Goal: Task Accomplishment & Management: Use online tool/utility

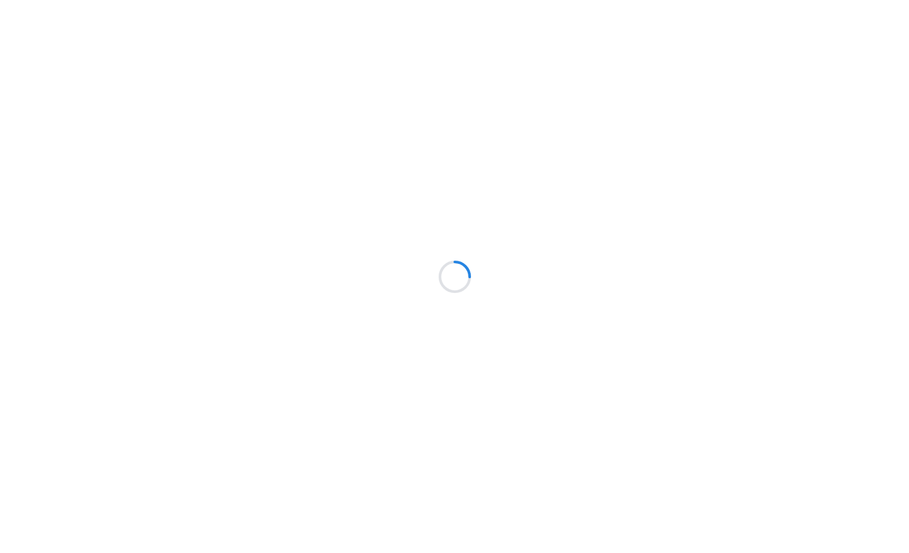
scroll to position [8, 15]
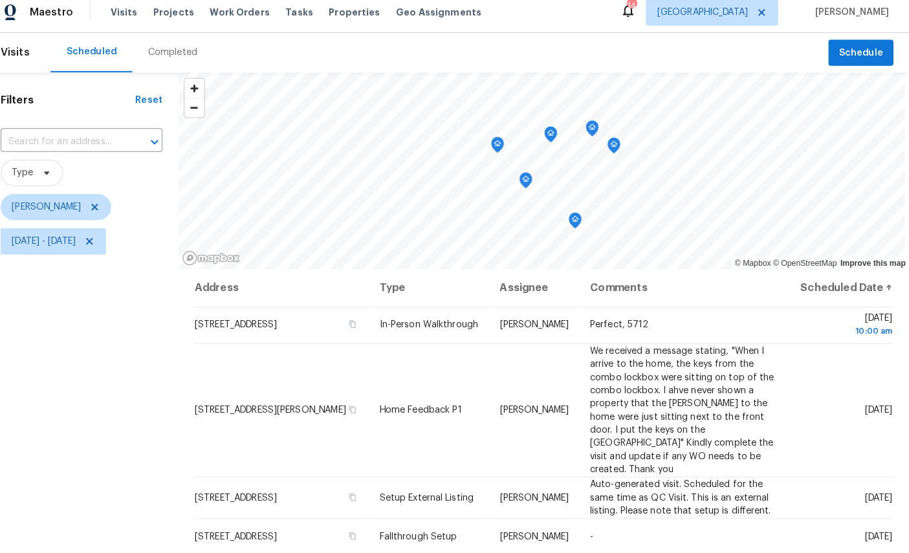
click at [591, 130] on icon "Map marker" at bounding box center [597, 134] width 12 height 15
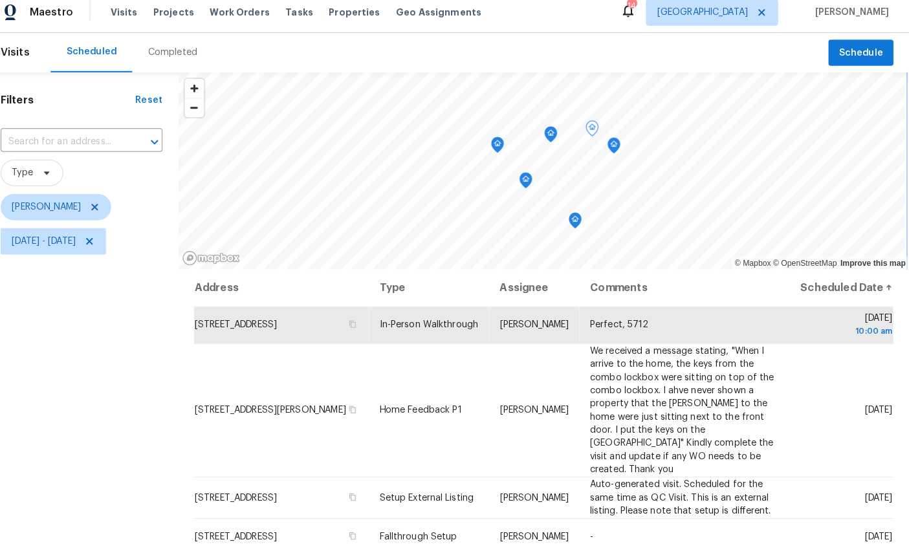
click at [612, 149] on icon "Map marker" at bounding box center [618, 152] width 13 height 16
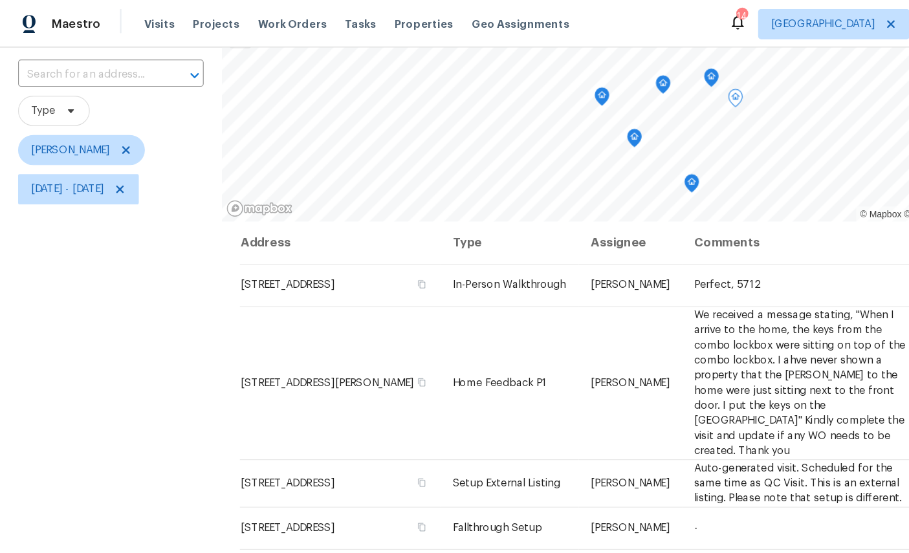
scroll to position [58, 0]
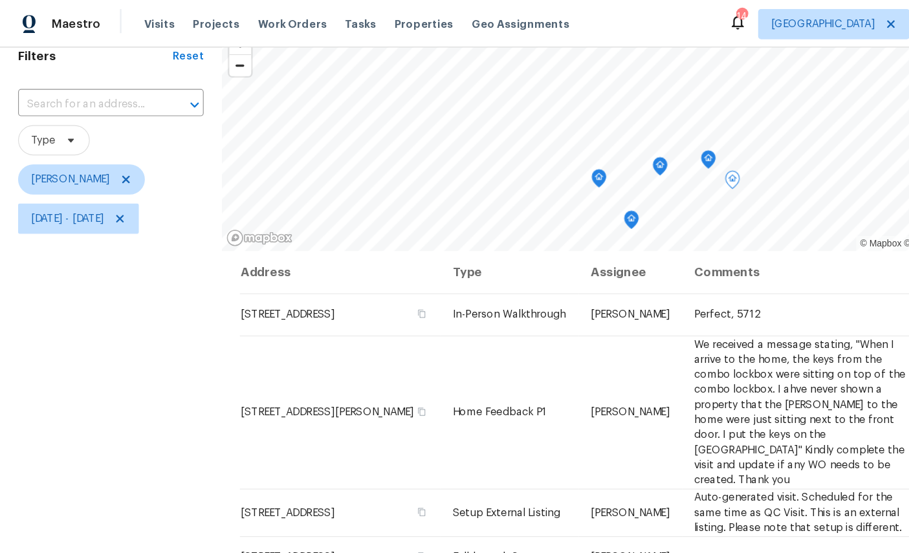
click at [613, 136] on icon "Map marker" at bounding box center [608, 136] width 12 height 15
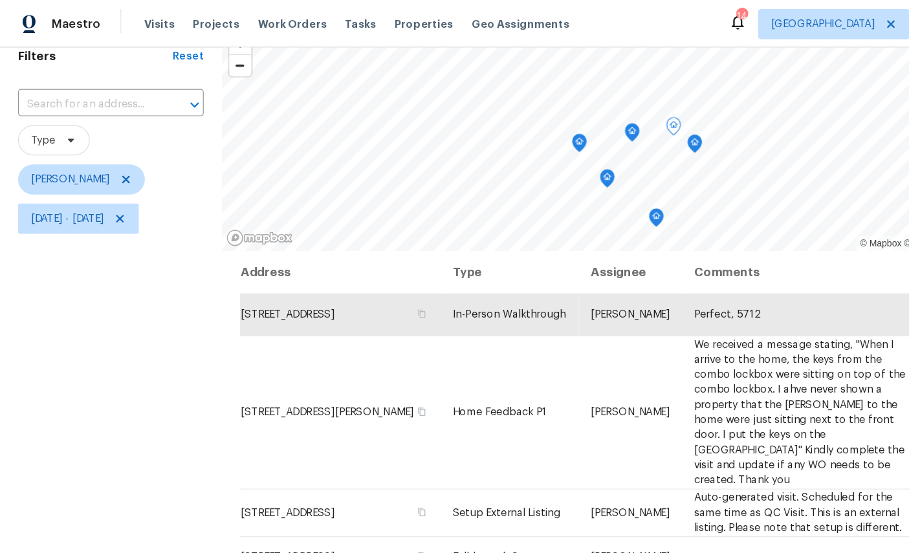
click at [602, 125] on icon "Map marker" at bounding box center [596, 123] width 12 height 15
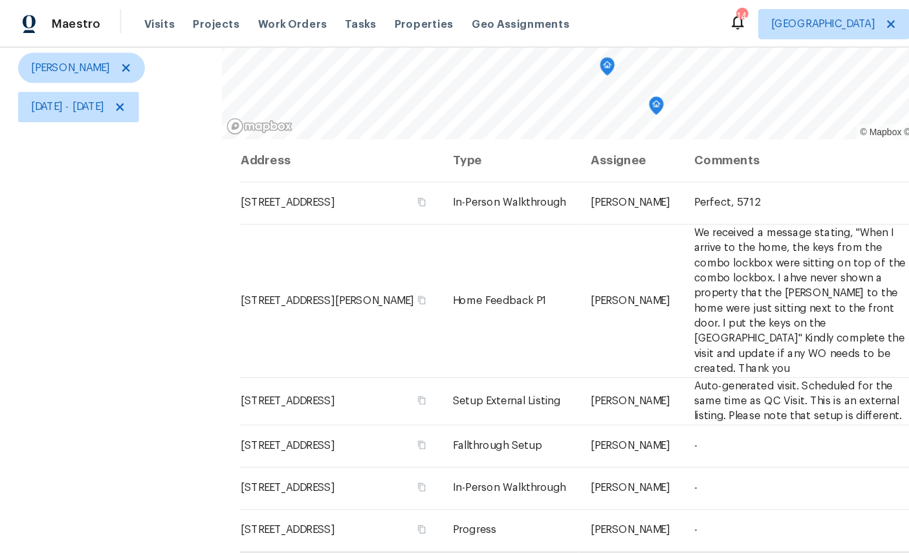
scroll to position [153, 0]
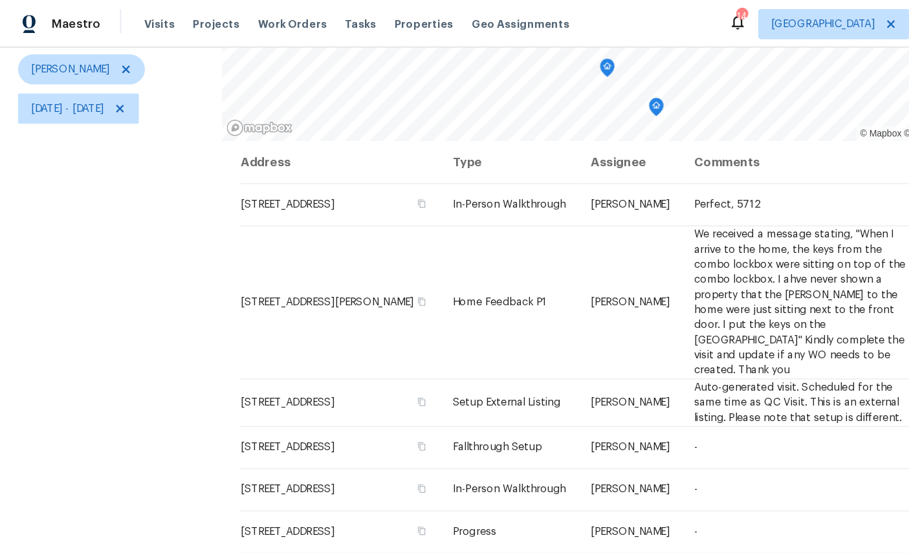
click at [243, 116] on link "Mapbox homepage" at bounding box center [222, 109] width 57 height 15
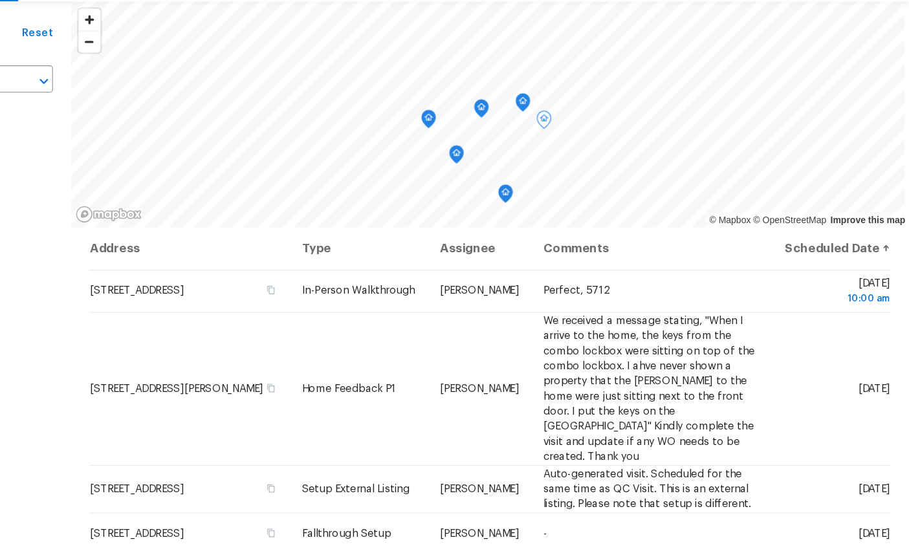
scroll to position [0, 0]
click at [571, 158] on icon "Map marker" at bounding box center [577, 166] width 13 height 16
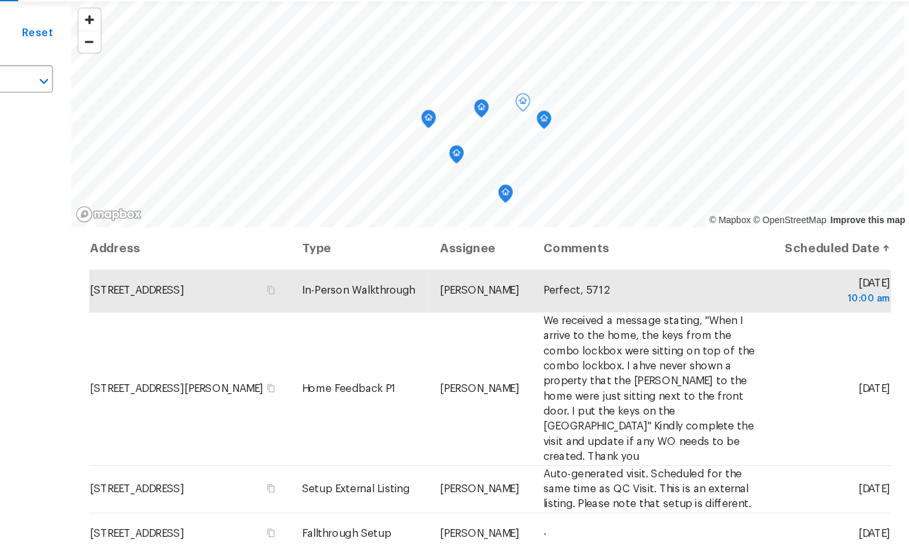
click at [590, 174] on icon "Map marker" at bounding box center [596, 181] width 12 height 15
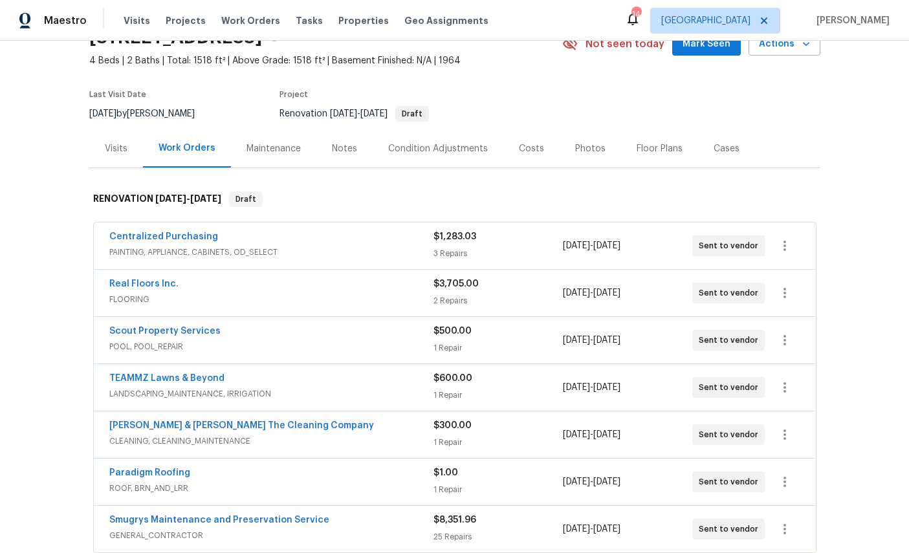
scroll to position [66, 0]
click at [169, 470] on link "Paradigm Roofing" at bounding box center [149, 473] width 81 height 9
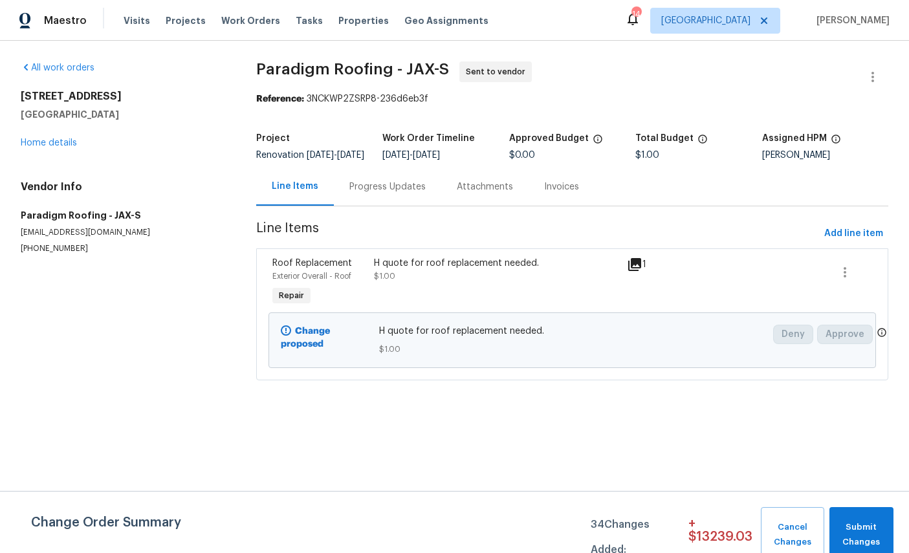
click at [384, 193] on div "Progress Updates" at bounding box center [387, 186] width 76 height 13
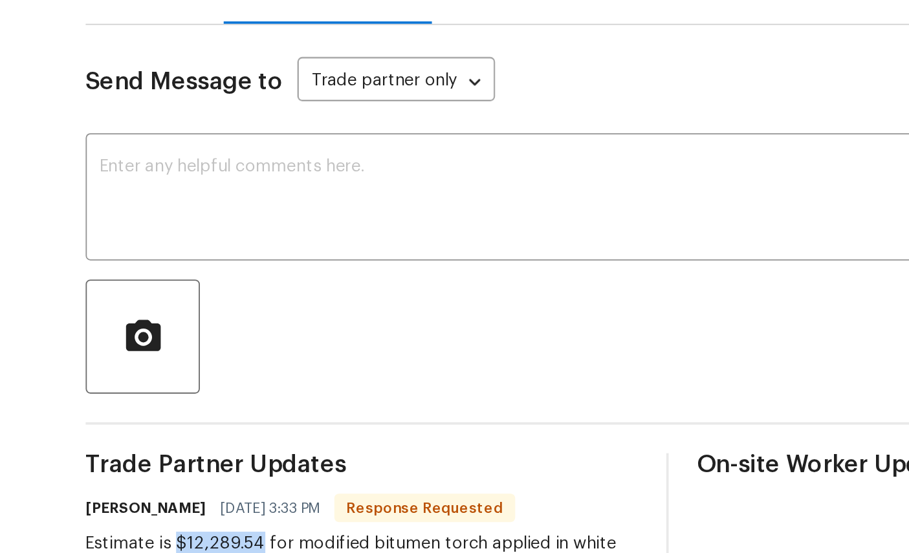
copy div "$12,289.54"
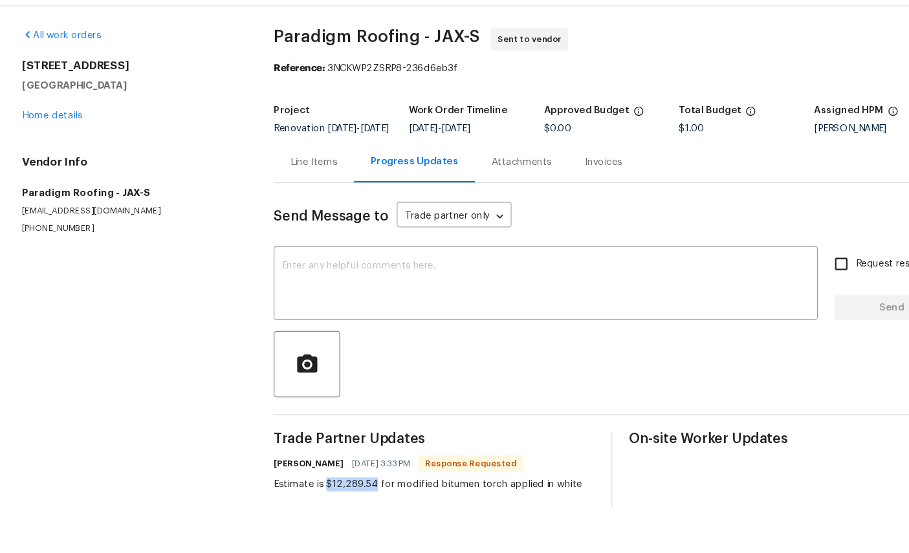
click at [67, 138] on link "Home details" at bounding box center [49, 142] width 56 height 9
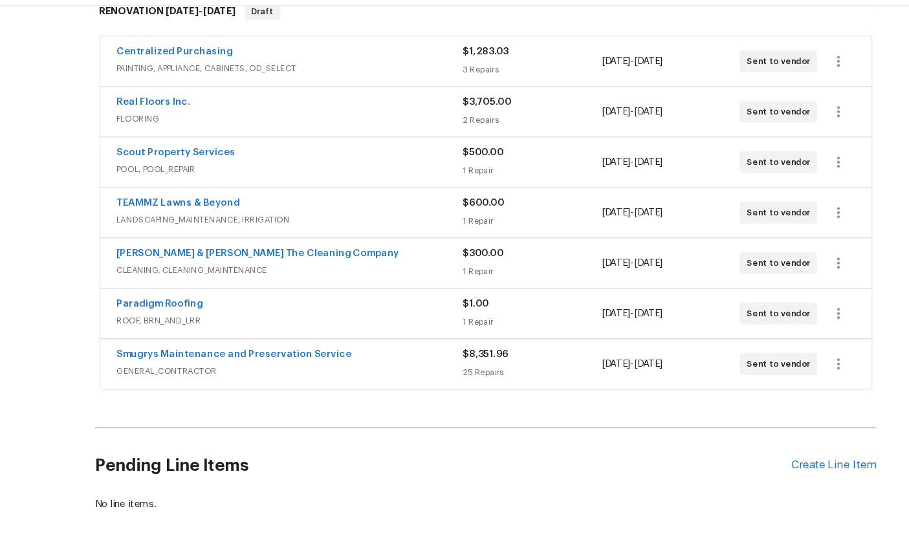
scroll to position [219, 0]
click at [143, 316] on link "Paradigm Roofing" at bounding box center [149, 320] width 81 height 9
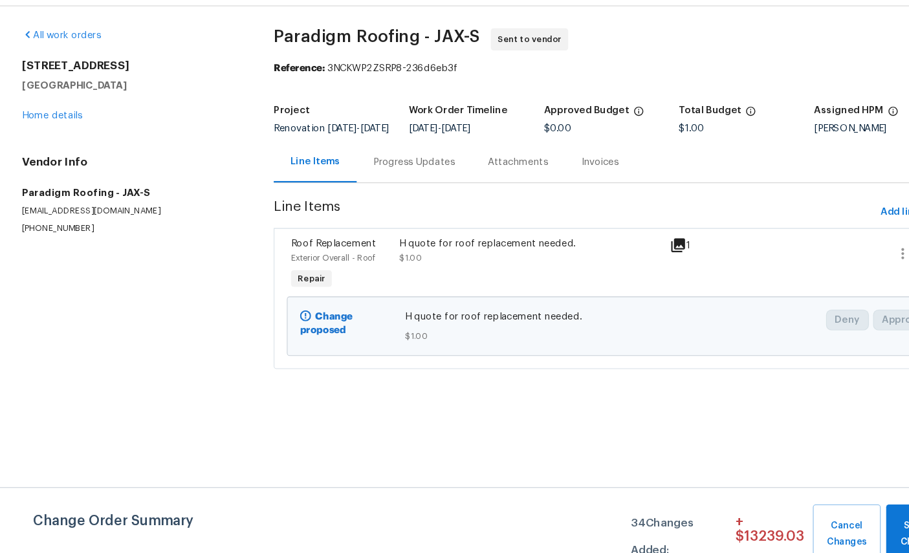
click at [316, 257] on div "Roof Replacement" at bounding box center [319, 263] width 94 height 13
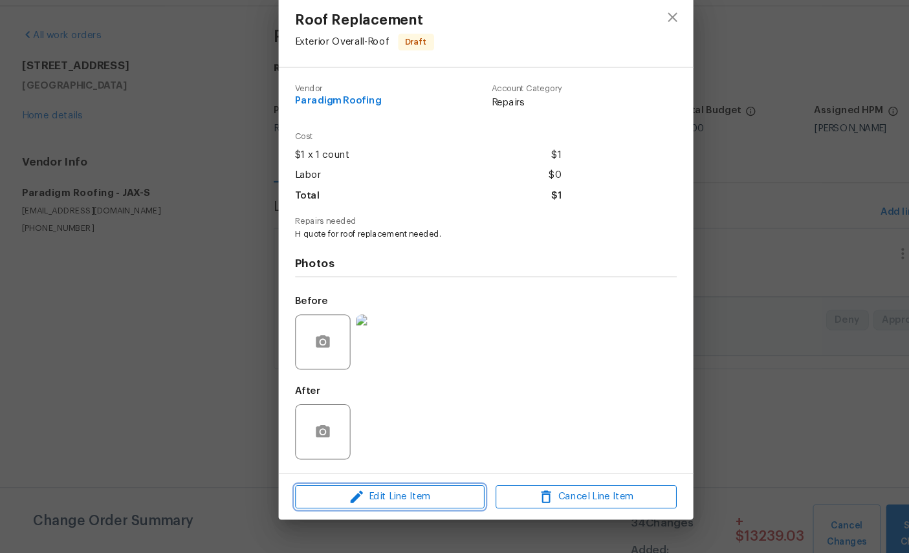
click at [389, 492] on span "Edit Line Item" at bounding box center [364, 500] width 169 height 16
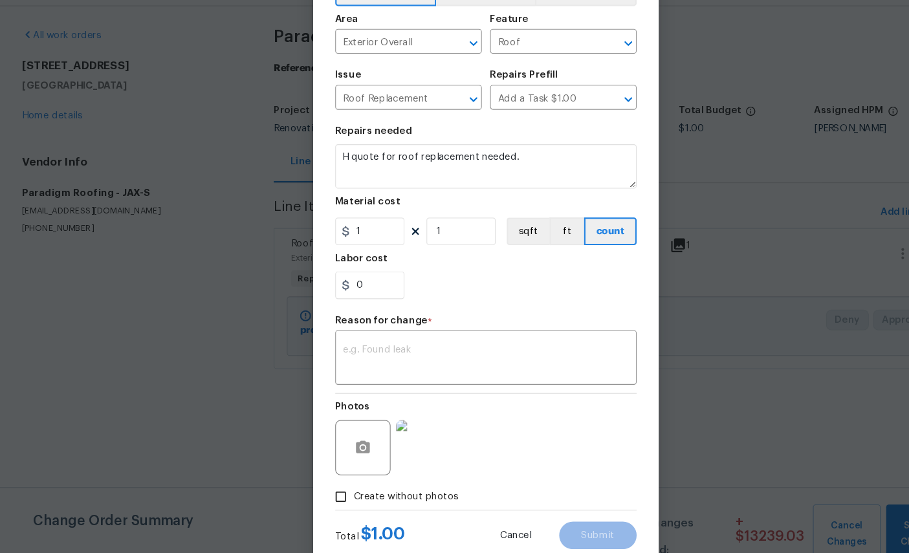
scroll to position [47, 0]
click at [353, 239] on input "1" at bounding box center [346, 252] width 65 height 26
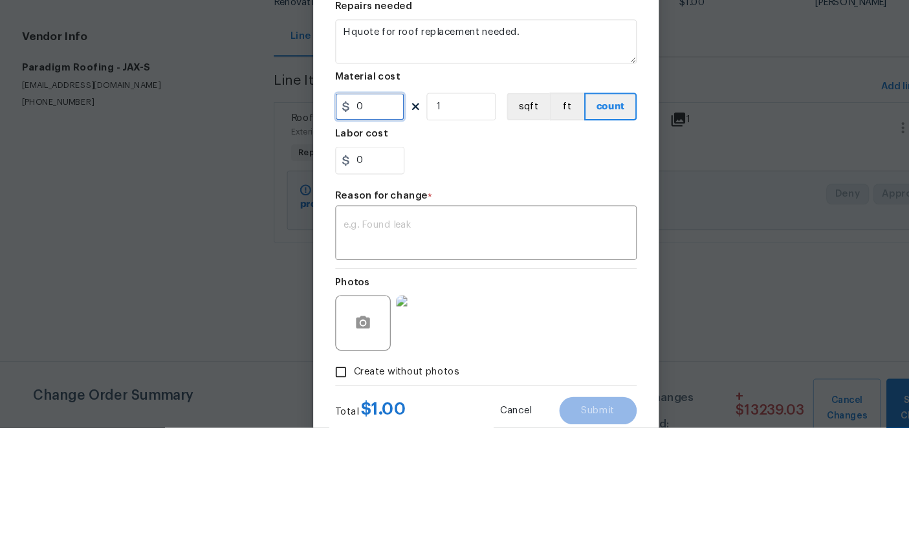
paste input "text"
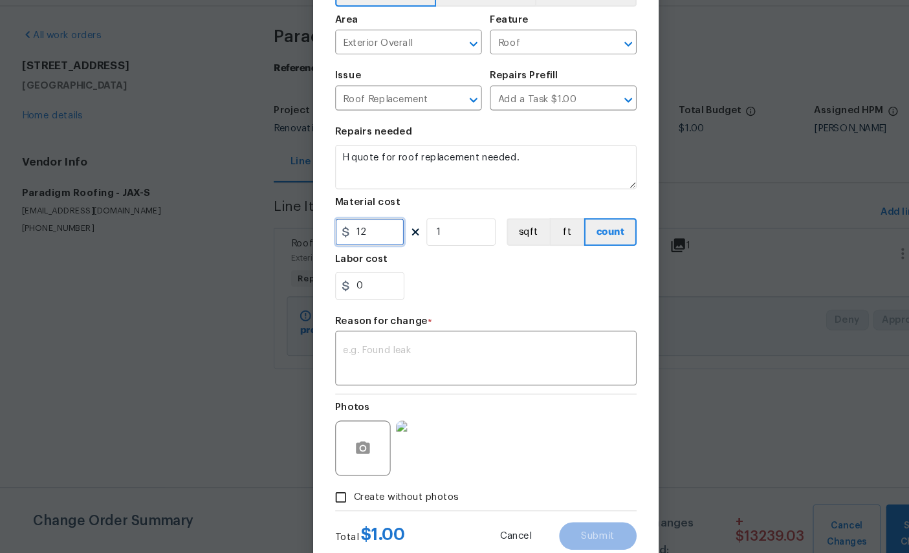
type input "12"
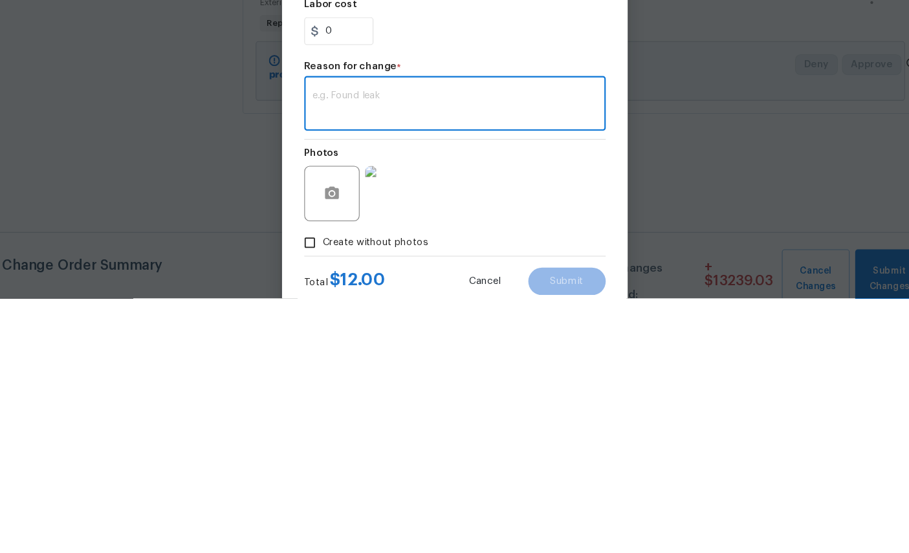
click at [342, 358] on textarea at bounding box center [454, 371] width 267 height 27
paste textarea "$12,289.54"
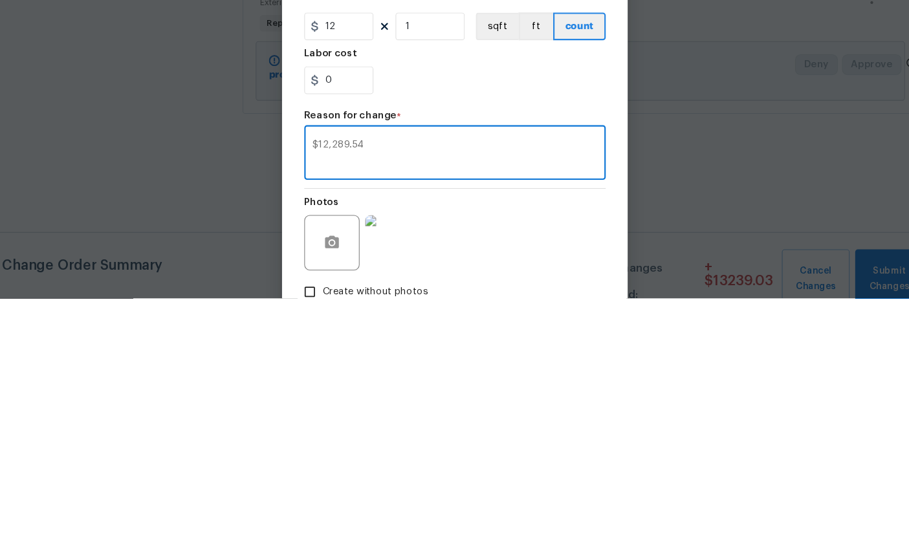
type textarea "$12,289.54"
click at [340, 286] on input "12" at bounding box center [346, 299] width 65 height 26
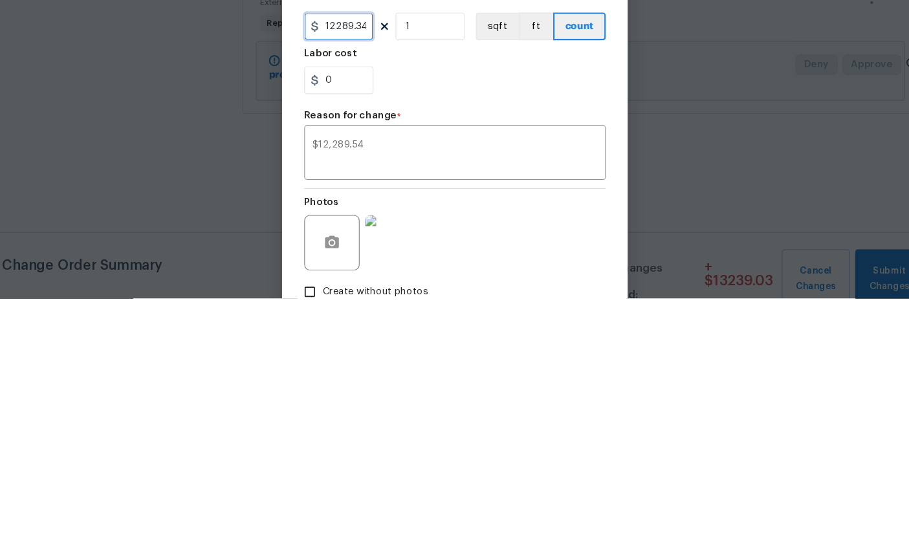
type input "12289.34"
click at [448, 405] on textarea "$12,289.54" at bounding box center [454, 418] width 267 height 27
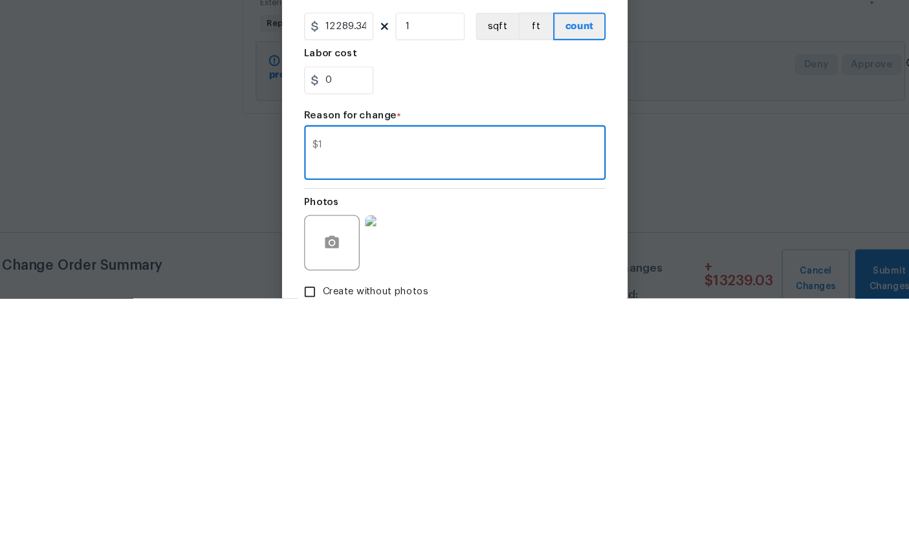
type textarea "$"
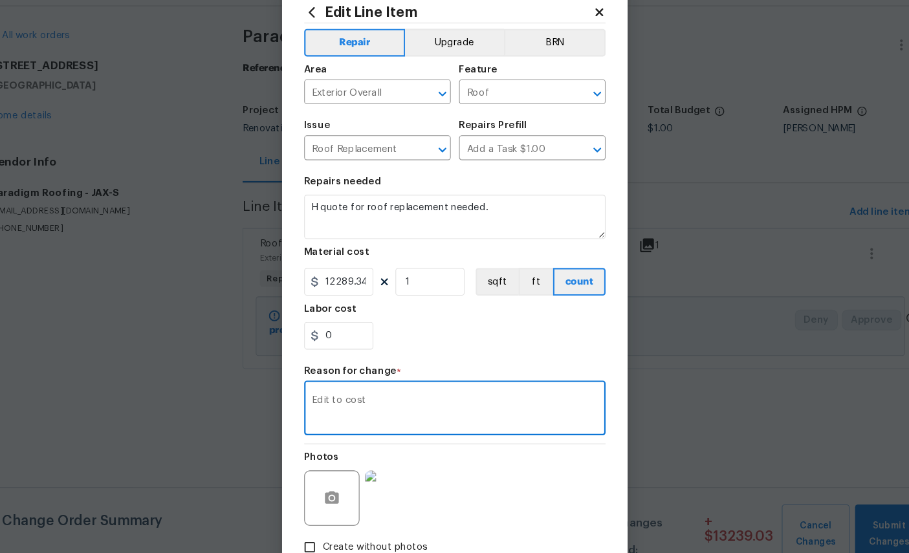
type textarea "Edit to cost"
click at [475, 337] on section "Repairs needed H quote for roof replacement needed. Material cost 12289.34 1 sq…" at bounding box center [455, 281] width 282 height 177
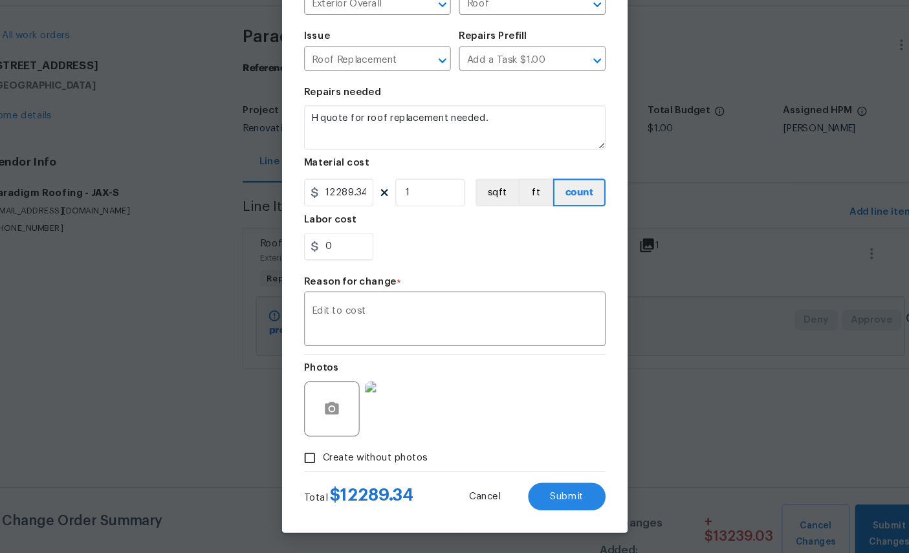
scroll to position [93, 0]
click at [544, 495] on span "Submit" at bounding box center [559, 500] width 31 height 10
type input "1"
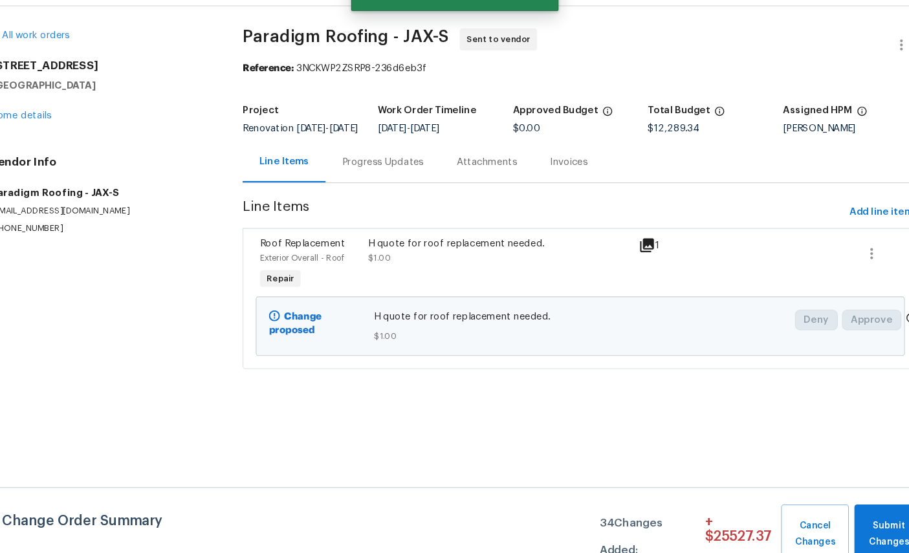
scroll to position [0, 0]
click at [364, 171] on div "Progress Updates" at bounding box center [387, 187] width 107 height 38
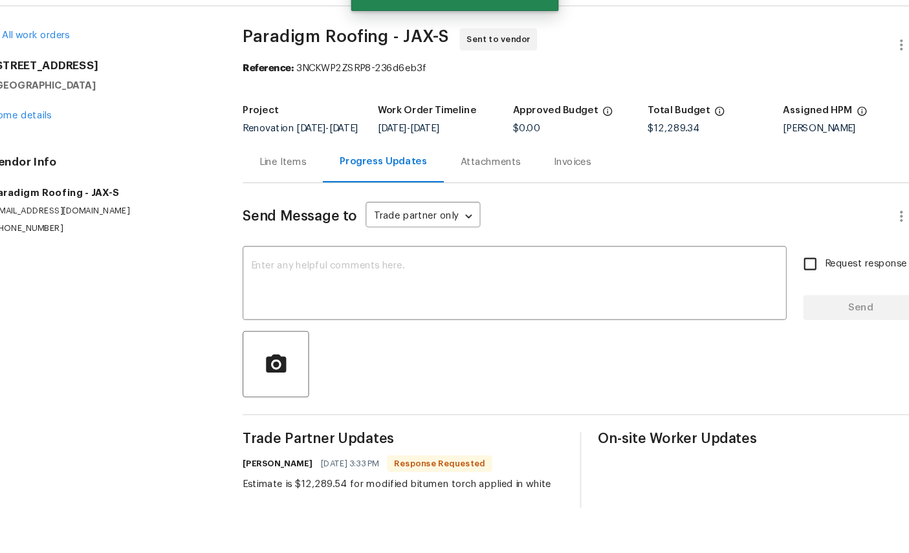
click at [389, 279] on textarea at bounding box center [511, 301] width 494 height 45
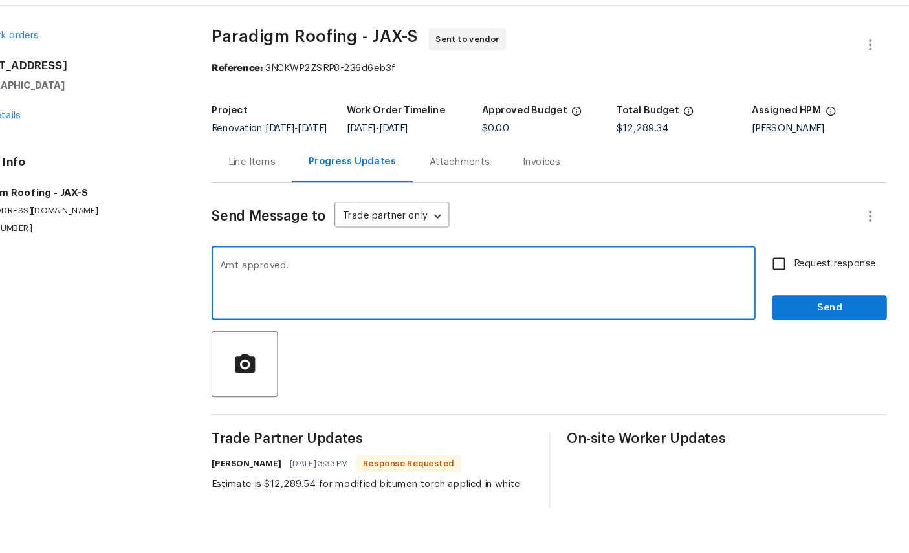
click at [594, 279] on textarea "Amt approved." at bounding box center [511, 301] width 494 height 45
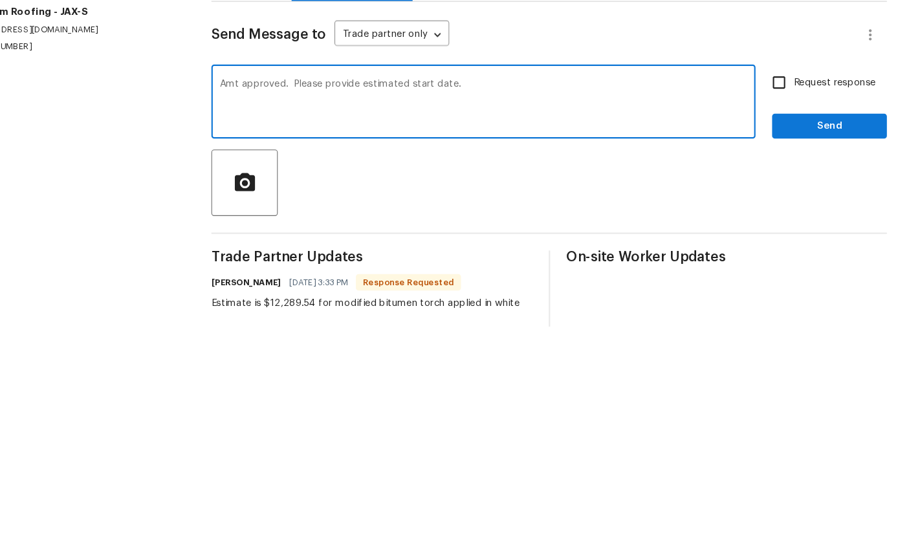
type textarea "Amt approved. Please provide estimated start date."
click at [774, 268] on input "Request response" at bounding box center [787, 281] width 27 height 27
checkbox input "true"
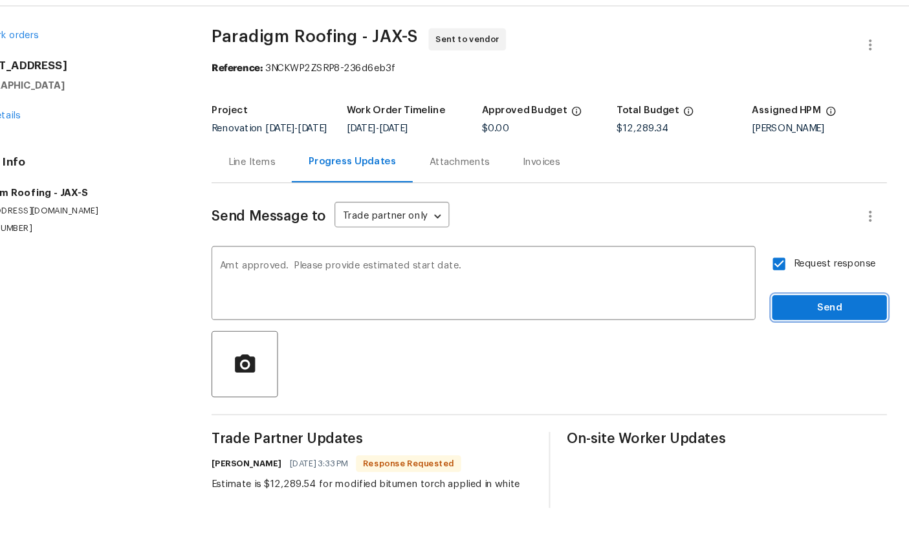
click at [781, 311] on button "Send" at bounding box center [834, 323] width 107 height 24
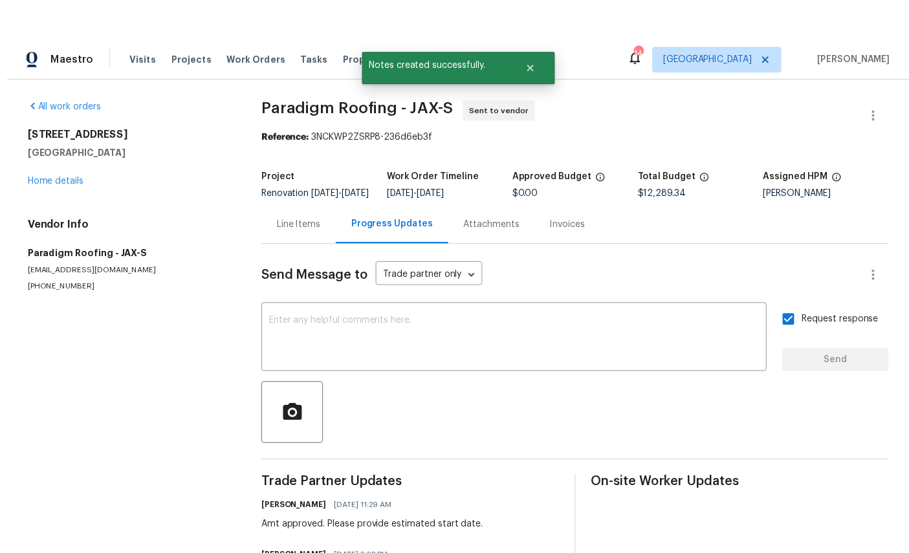
scroll to position [7, 0]
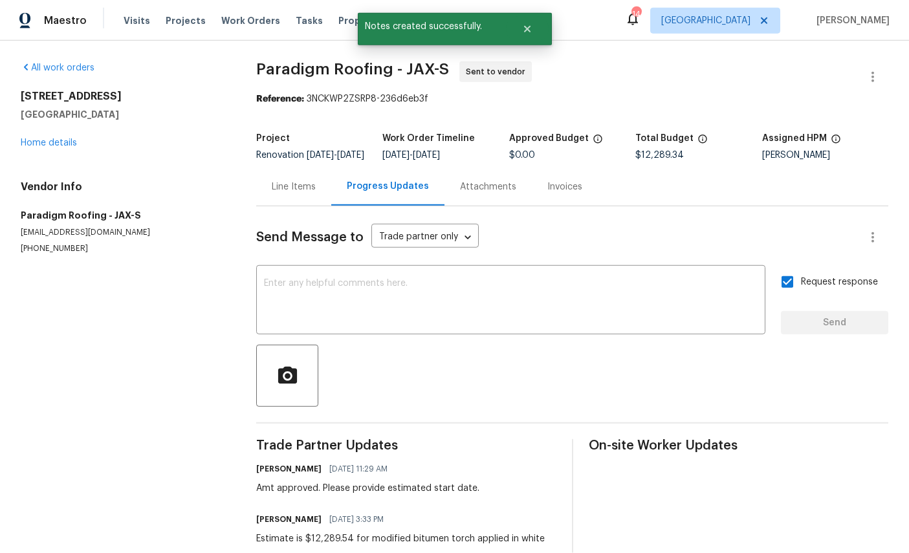
click at [66, 138] on link "Home details" at bounding box center [49, 142] width 56 height 9
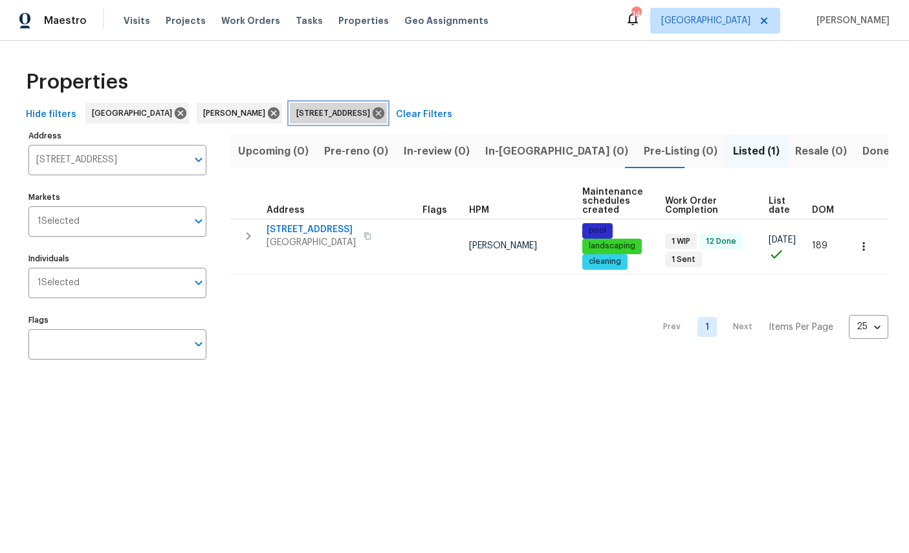
click at [386, 111] on icon at bounding box center [378, 113] width 14 height 14
